Goal: Task Accomplishment & Management: Manage account settings

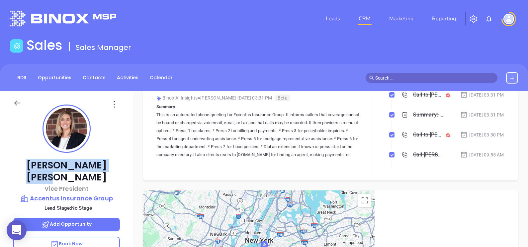
drag, startPoint x: 98, startPoint y: 166, endPoint x: 34, endPoint y: 155, distance: 65.7
click at [34, 155] on div "Kerri Lyman Vice President Accentus Insurance Group Lead Stage: No Stage Add Op…" at bounding box center [66, 245] width 133 height 308
copy p "Kerri Lyman"
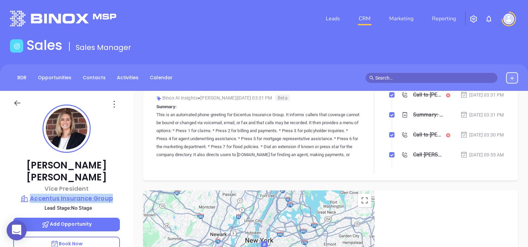
drag, startPoint x: 121, startPoint y: 188, endPoint x: 32, endPoint y: 184, distance: 89.4
click at [32, 184] on div "Kerri Lyman Vice President Accentus Insurance Group Lead Stage: No Stage Add Op…" at bounding box center [66, 245] width 133 height 308
copy p "Accentus Insurance Group"
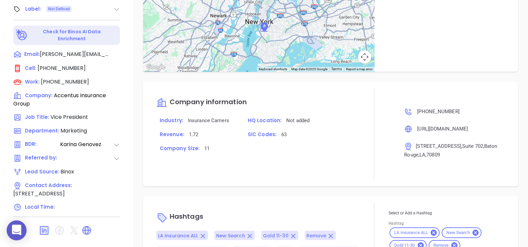
scroll to position [101, 0]
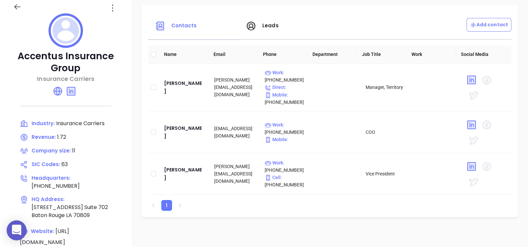
scroll to position [83, 0]
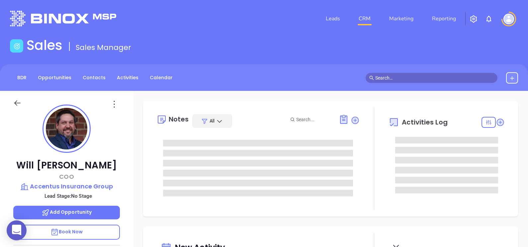
type input "[DATE]"
type input "[PERSON_NAME]"
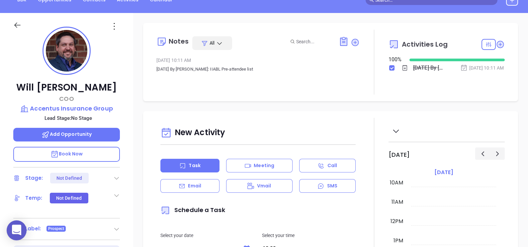
scroll to position [60, 0]
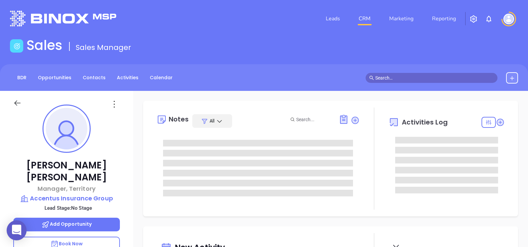
type input "Alejandra Lara"
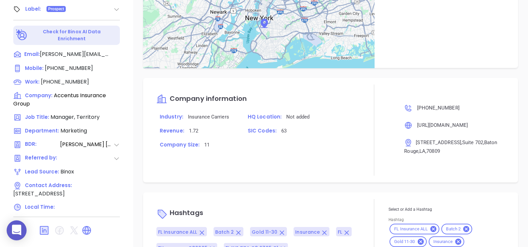
scroll to position [353, 0]
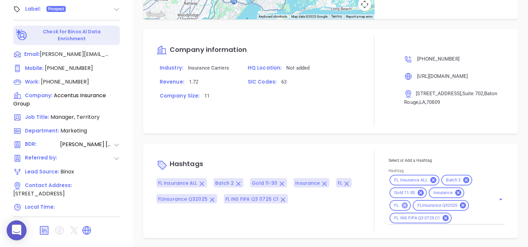
click at [403, 206] on icon at bounding box center [404, 204] width 7 height 7
click at [431, 178] on icon at bounding box center [434, 180] width 6 height 6
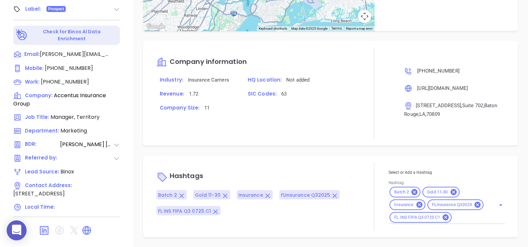
click at [460, 218] on input "Hashtag" at bounding box center [470, 217] width 34 height 8
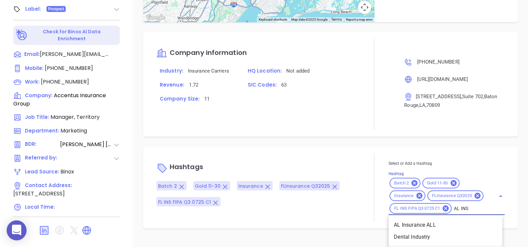
type input "AL INSU"
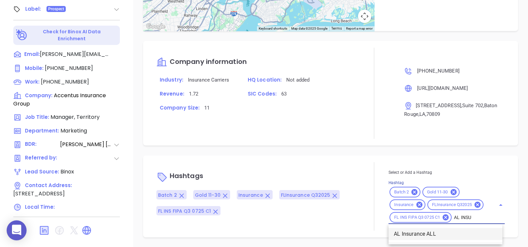
click at [455, 228] on li "AL Insurance ALL" at bounding box center [446, 234] width 114 height 12
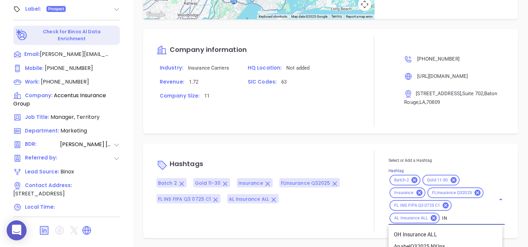
type input "I"
type input "LA"
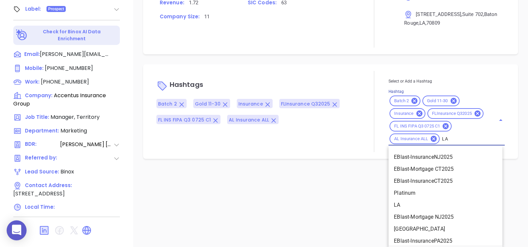
scroll to position [208, 0]
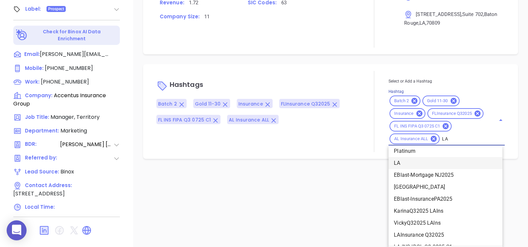
click at [399, 164] on li "LA" at bounding box center [446, 163] width 114 height 12
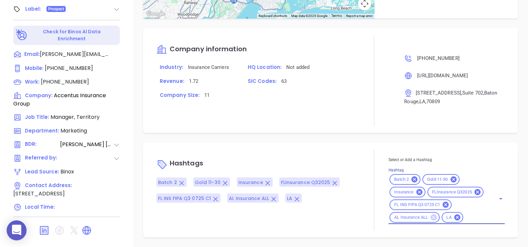
click at [431, 215] on icon at bounding box center [434, 217] width 6 height 6
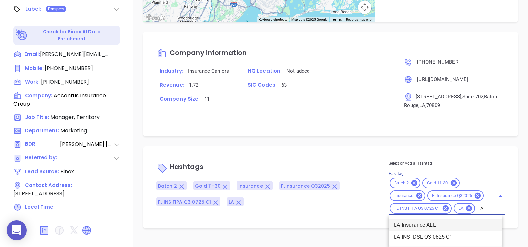
scroll to position [362, 0]
type input "LA IN"
click at [437, 223] on li "LA Insurance ALL" at bounding box center [446, 225] width 114 height 12
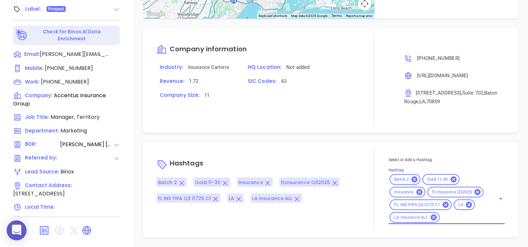
scroll to position [0, 0]
click at [344, 126] on div "Notes All Jan 15, 2025 10:10 AM Jun 12th, 2023 By Liz Cruz: IIABL Pre-attendee …" at bounding box center [330, 14] width 395 height 465
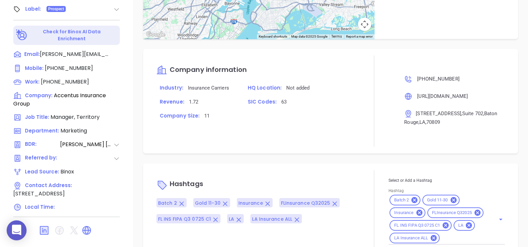
scroll to position [366, 0]
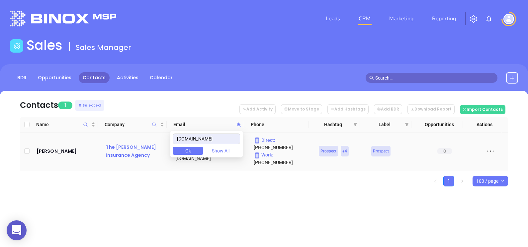
drag, startPoint x: 219, startPoint y: 136, endPoint x: 156, endPoint y: 142, distance: 62.8
click at [156, 142] on body "0 Leads CRM Marketing Reporting Financial Leads Leads Sales Sales Manager BDR O…" at bounding box center [264, 123] width 528 height 247
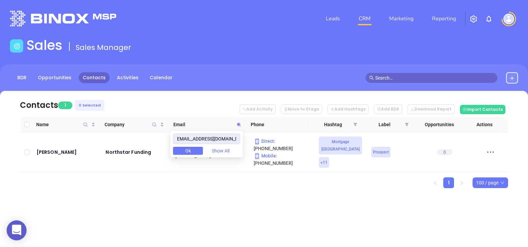
type input "[EMAIL_ADDRESS][DOMAIN_NAME]"
click at [135, 192] on div "Contacts 1 0 Selected Add Activity Move to Stage Add Hashtags Add BDR Download …" at bounding box center [264, 151] width 528 height 120
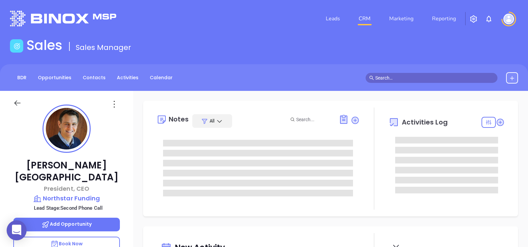
type input "09/09/2025"
type input "Alejandra Lara"
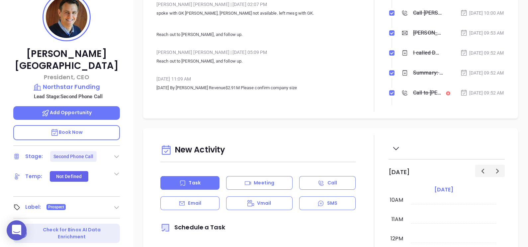
scroll to position [18, 0]
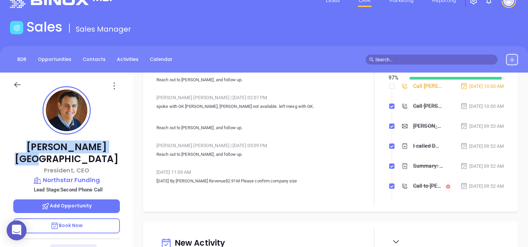
drag, startPoint x: 96, startPoint y: 144, endPoint x: 40, endPoint y: 142, distance: 55.5
click at [40, 142] on p "Joseph Pisa" at bounding box center [66, 153] width 107 height 24
copy p "Joseph Pisa"
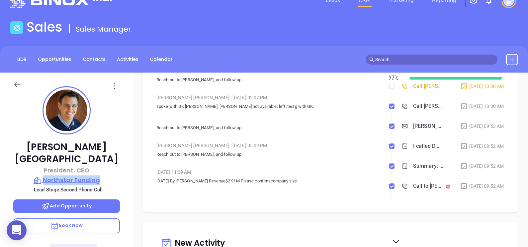
drag, startPoint x: 99, startPoint y: 164, endPoint x: 45, endPoint y: 164, distance: 54.2
click at [45, 164] on div "Joseph Pisa President, CEO Northstar Funding Lead Stage: Second Phone Call Add …" at bounding box center [66, 226] width 133 height 308
copy p "Northstar Funding"
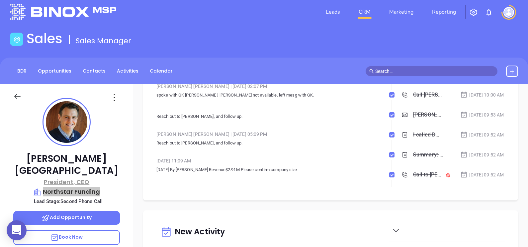
scroll to position [0, 0]
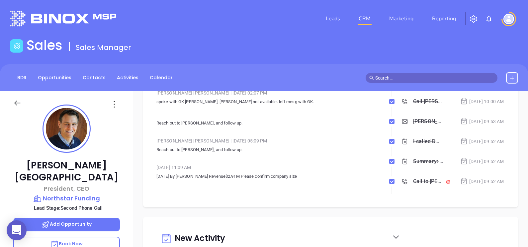
click at [128, 128] on div "Joseph Pisa President, CEO Northstar Funding Lead Stage: Second Phone Call Add …" at bounding box center [66, 245] width 133 height 308
click at [115, 105] on icon at bounding box center [114, 104] width 11 height 11
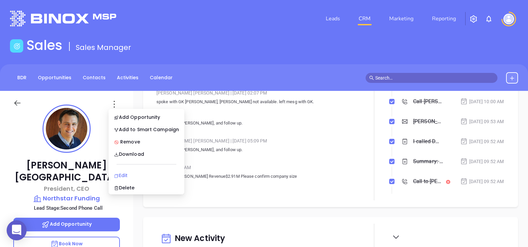
click at [142, 174] on div "Edit" at bounding box center [146, 174] width 65 height 7
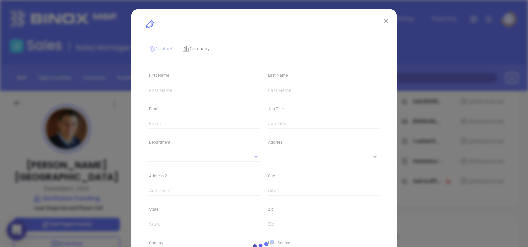
type input "Joseph"
type input "Pisa"
type input "[EMAIL_ADDRESS][DOMAIN_NAME]"
type input "President, CEO"
type input "1"
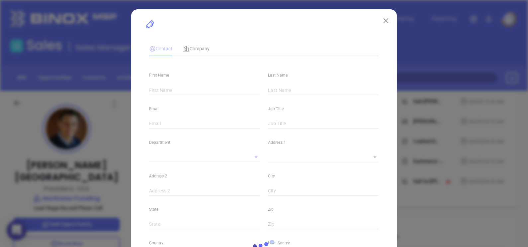
type input "www.linkedin.com/in/northstarfunding"
type input "Marketing"
type input "Other"
type input "Karina Genovez"
type input "Second Phone Call"
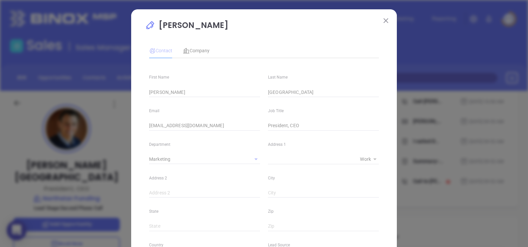
type input "1"
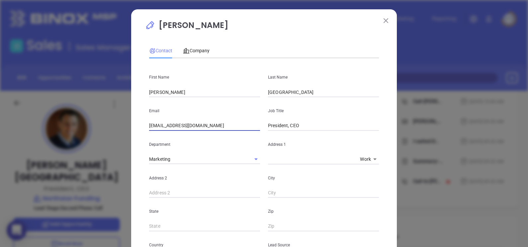
drag, startPoint x: 216, startPoint y: 129, endPoint x: 150, endPoint y: 120, distance: 66.8
click at [150, 120] on div "Email jpisa@nshomefunding.com" at bounding box center [204, 114] width 119 height 34
click at [220, 122] on input "[EMAIL_ADDRESS][DOMAIN_NAME]" at bounding box center [204, 126] width 111 height 10
click at [204, 103] on div "Email jpisa@nshomefunding.com" at bounding box center [204, 114] width 119 height 34
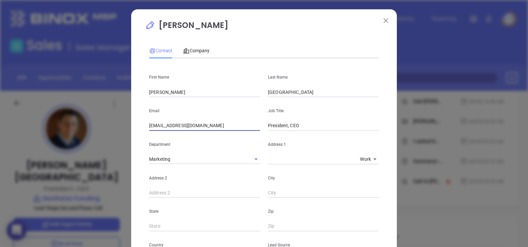
drag, startPoint x: 209, startPoint y: 128, endPoint x: 117, endPoint y: 118, distance: 92.9
click at [118, 118] on div "Joseph Pisa Contact Company First Name Joseph Last Name Pisa Email jpisa@nshome…" at bounding box center [264, 123] width 528 height 247
paste input "orthstar"
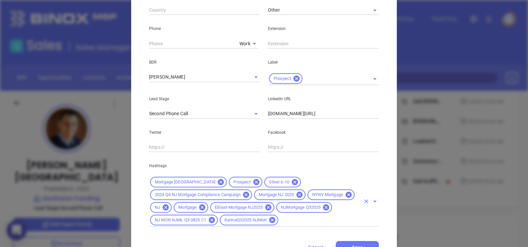
scroll to position [279, 0]
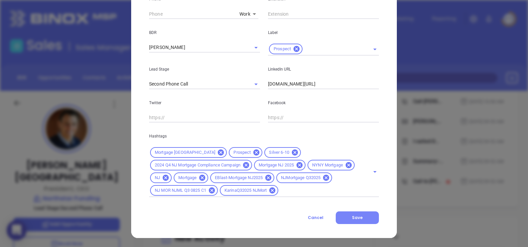
type input "jpisa@northstarfunding.com"
click at [364, 220] on button "Save" at bounding box center [357, 217] width 43 height 13
